Goal: Go to known website: Go to known website

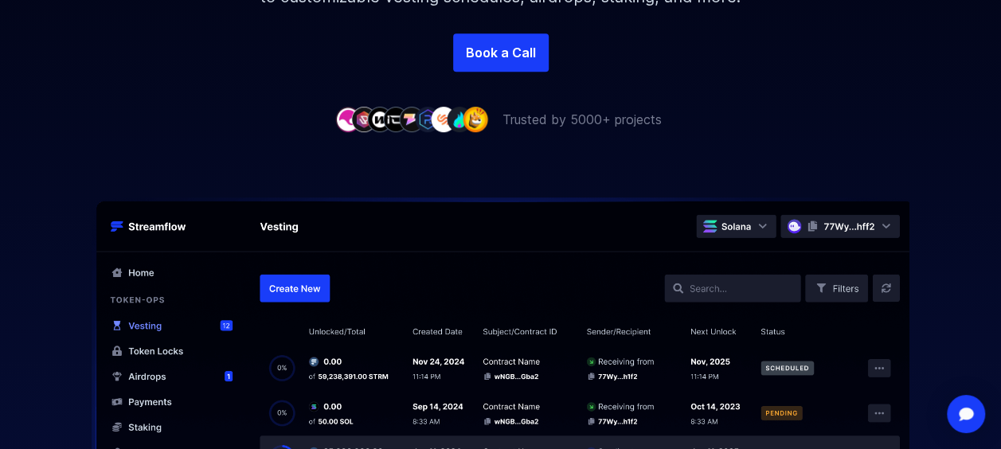
scroll to position [420, 0]
click at [302, 288] on img at bounding box center [500, 399] width 1001 height 404
click at [304, 284] on img at bounding box center [500, 399] width 1001 height 404
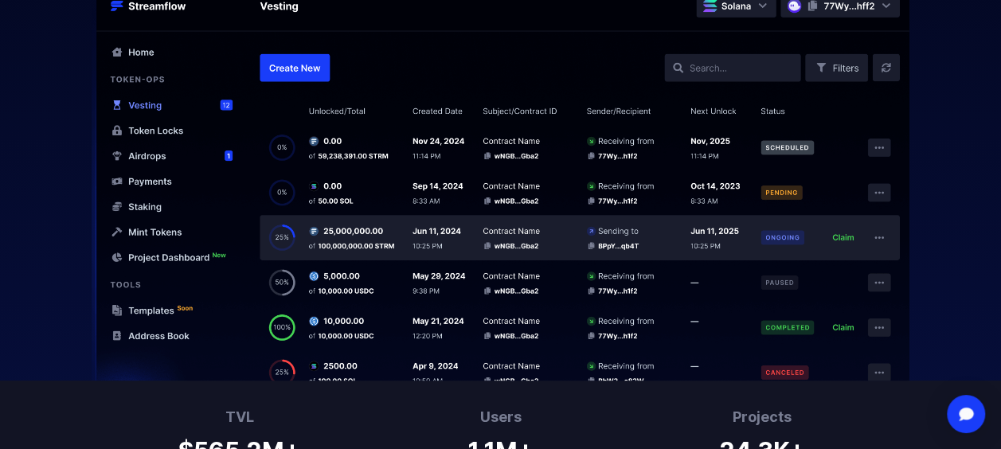
scroll to position [638, 0]
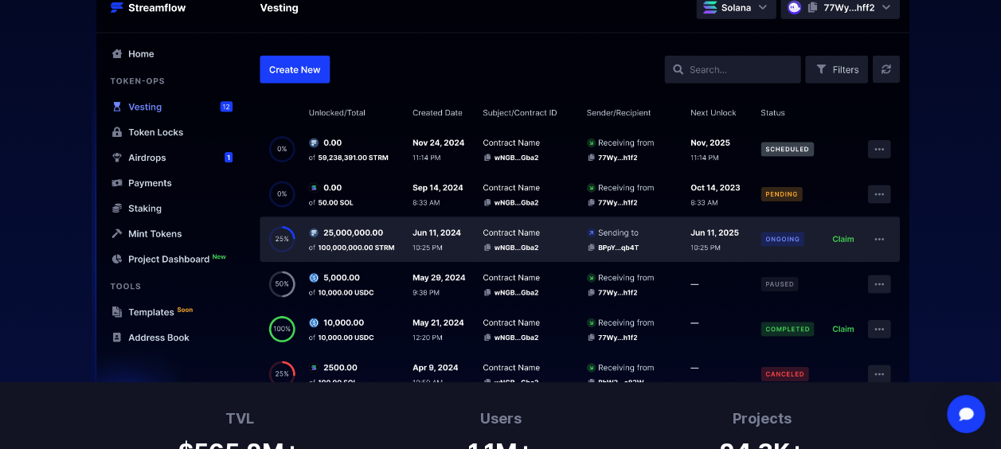
click at [285, 71] on img at bounding box center [500, 181] width 1001 height 404
drag, startPoint x: 285, startPoint y: 71, endPoint x: 295, endPoint y: 70, distance: 9.6
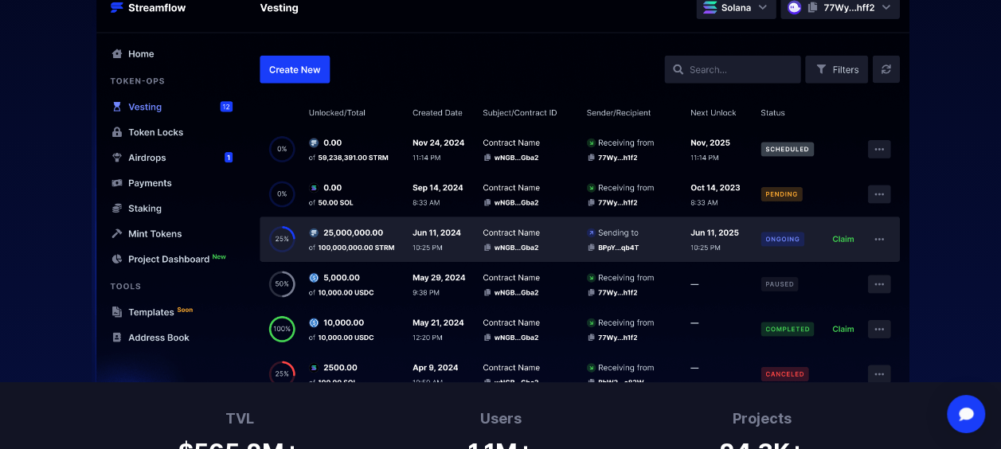
click at [295, 70] on img at bounding box center [500, 181] width 1001 height 404
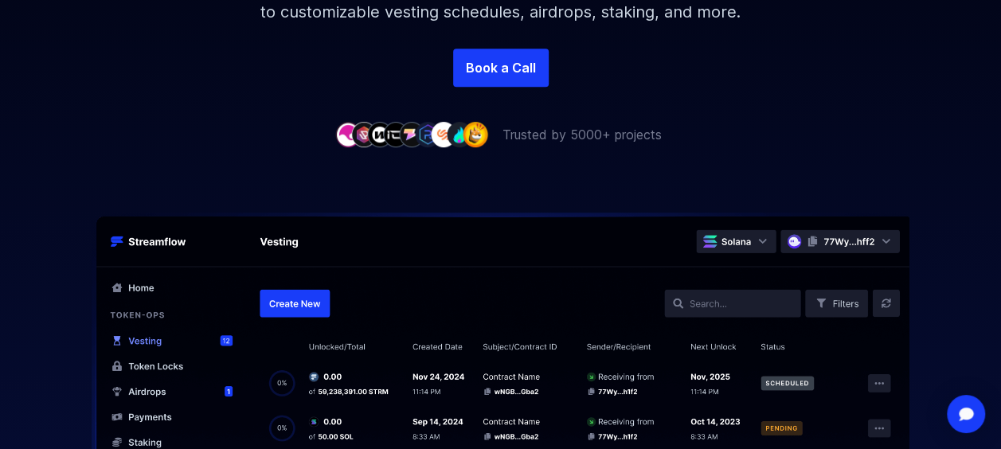
scroll to position [0, 0]
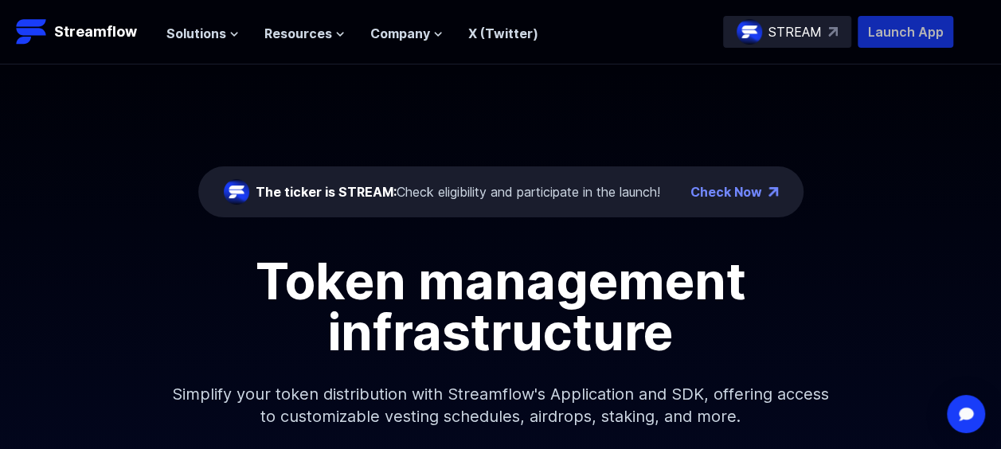
click at [879, 32] on p "Launch App" at bounding box center [905, 32] width 96 height 32
